Goal: Task Accomplishment & Management: Use online tool/utility

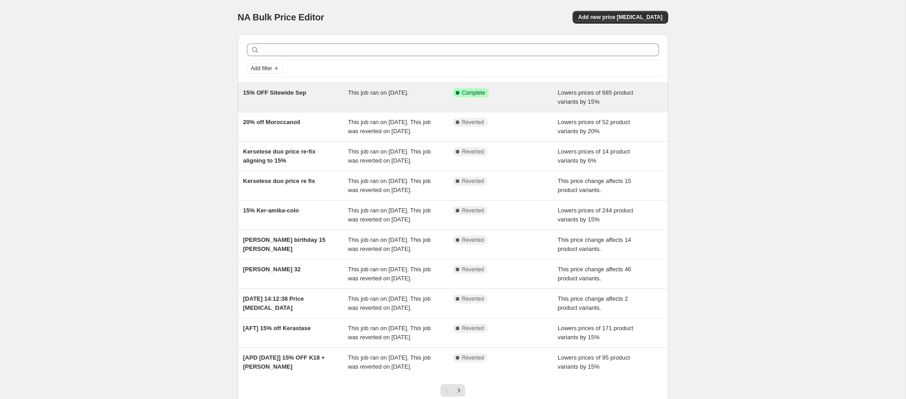
click at [372, 96] on span "This job ran on [DATE]." at bounding box center [378, 92] width 61 height 7
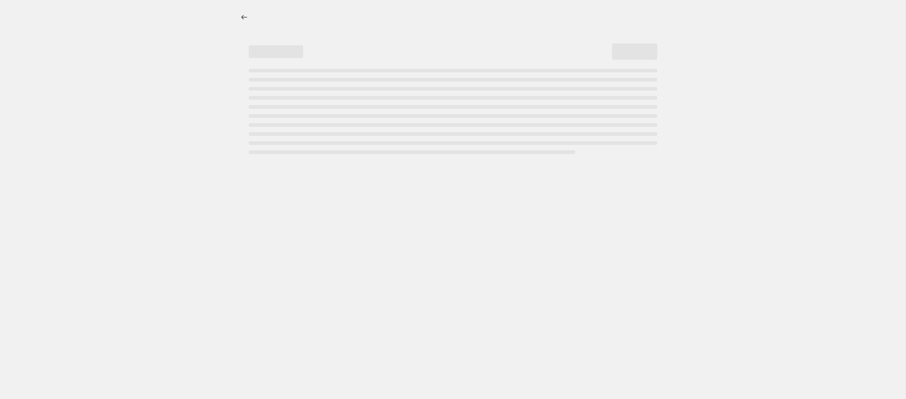
select select "percentage"
select select "product_status"
select select "collection"
select select "not_equal"
select select "tag"
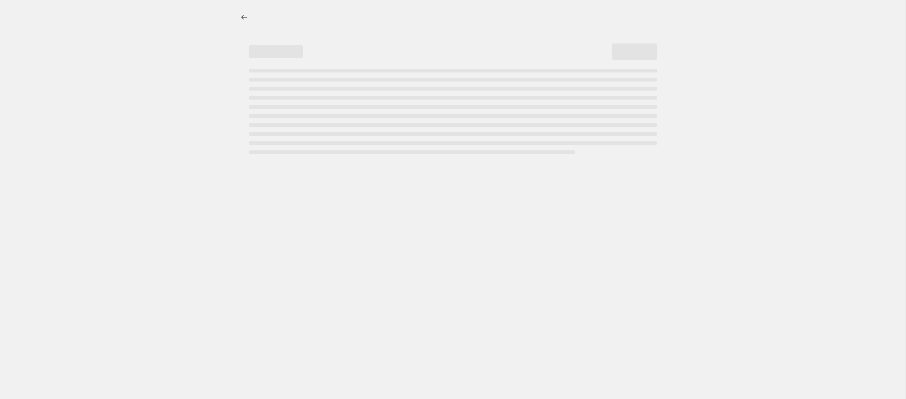
select select "not_equal"
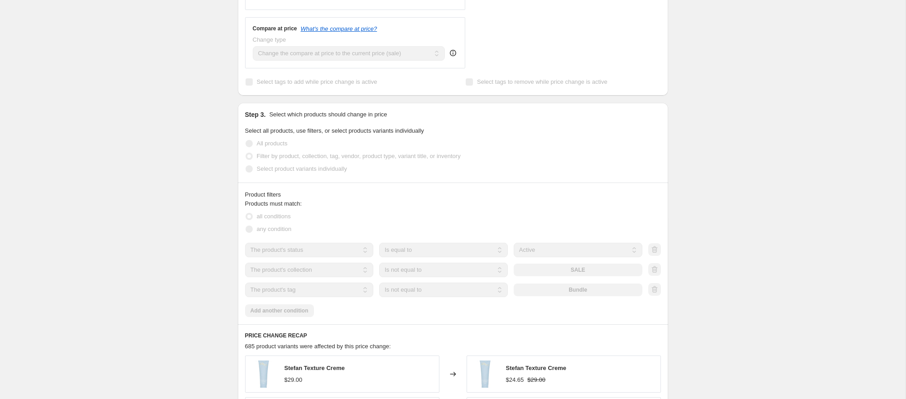
scroll to position [485, 0]
